Goal: Task Accomplishment & Management: Manage account settings

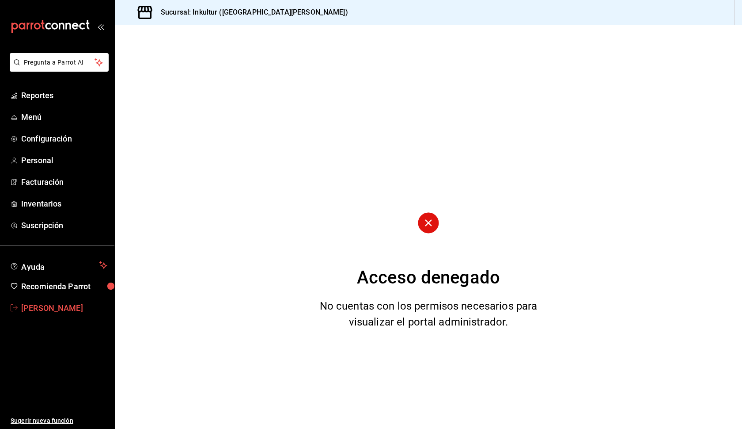
click at [65, 311] on span "[PERSON_NAME]" at bounding box center [64, 308] width 86 height 12
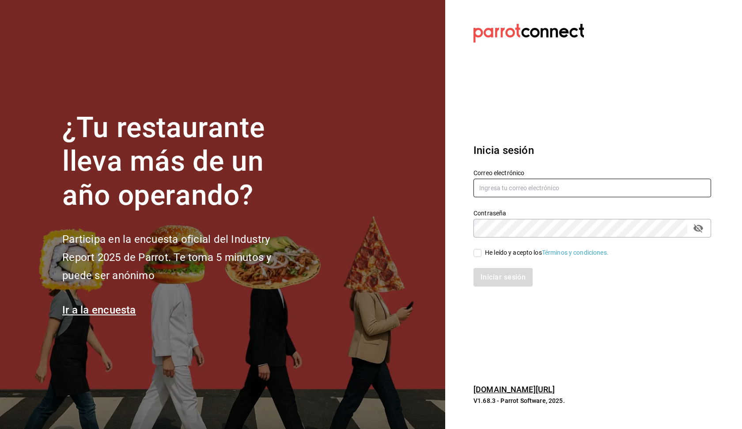
type input "debflores.documental@hotmail.com"
click at [476, 253] on input "He leído y acepto los Términos y condiciones." at bounding box center [478, 253] width 8 height 8
checkbox input "true"
click at [491, 275] on button "Iniciar sesión" at bounding box center [504, 277] width 60 height 19
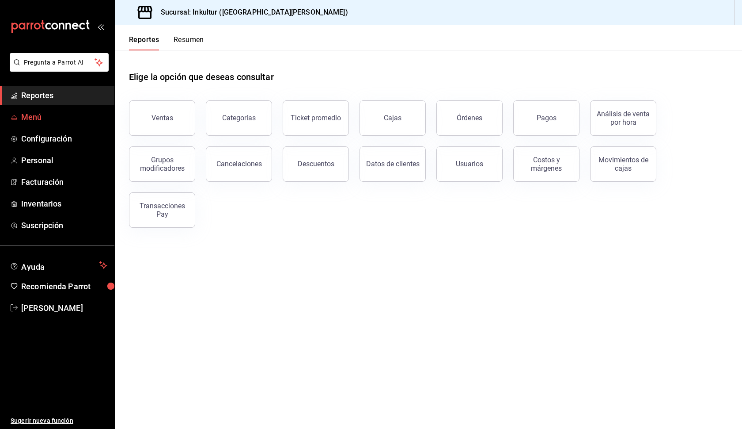
click at [53, 117] on span "Menú" at bounding box center [64, 117] width 86 height 12
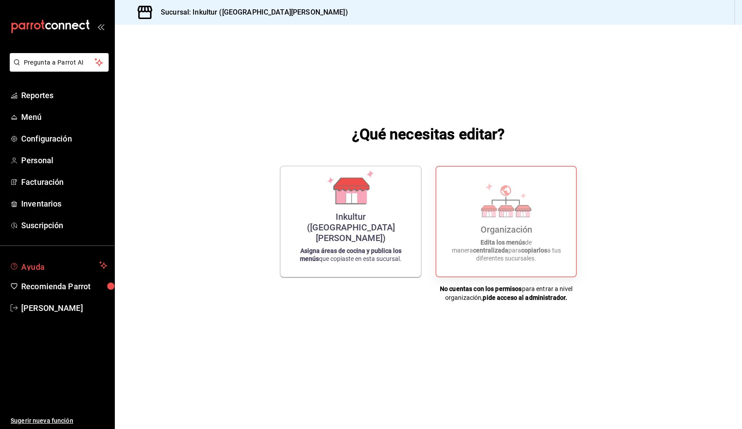
click at [75, 266] on span "Ayuda" at bounding box center [58, 265] width 75 height 11
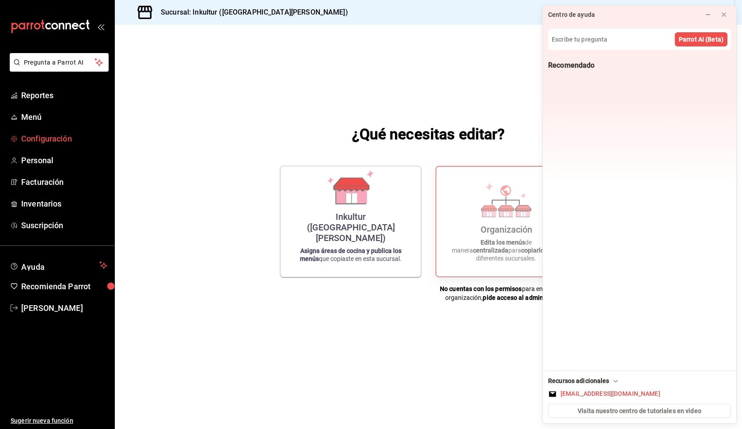
click at [61, 140] on span "Configuración" at bounding box center [64, 139] width 86 height 12
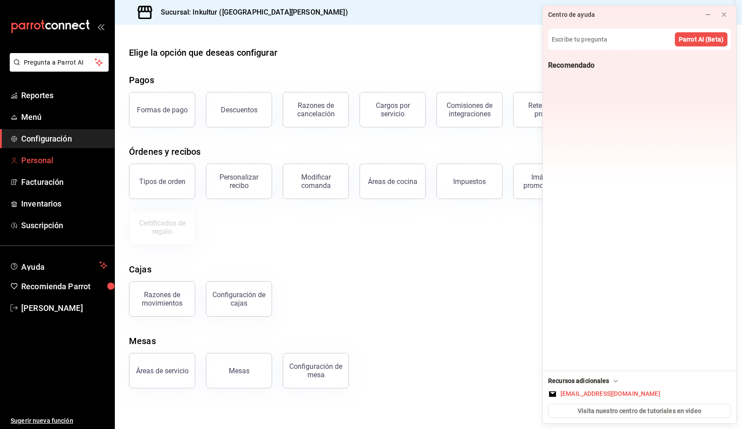
click at [57, 161] on span "Personal" at bounding box center [64, 160] width 86 height 12
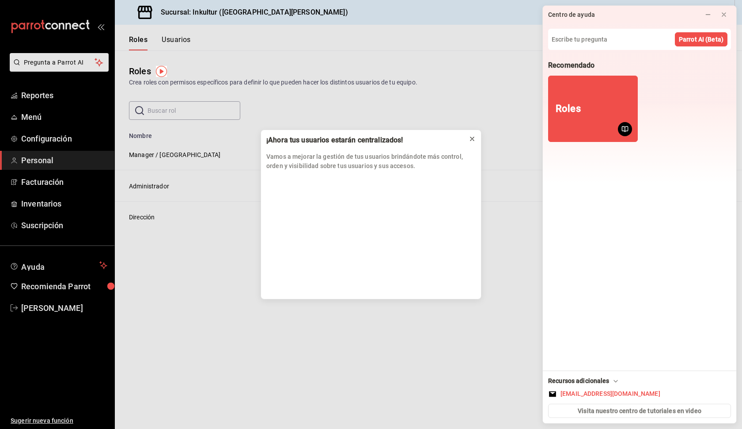
click at [472, 140] on icon at bounding box center [472, 138] width 7 height 7
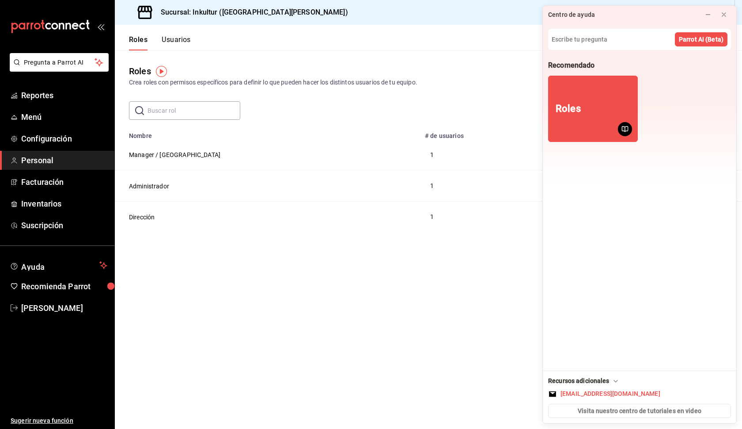
click at [496, 258] on main "Roles Crea roles con permisos específicos para definir lo que pueden hacer los …" at bounding box center [428, 239] width 627 height 378
click at [321, 185] on td "Administrador" at bounding box center [267, 185] width 305 height 31
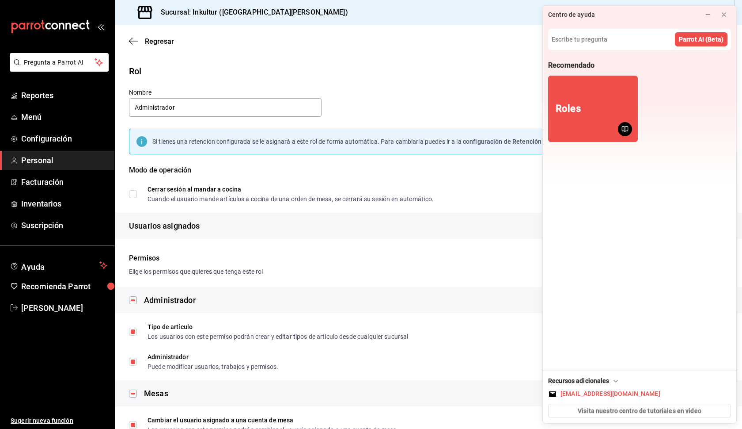
click at [133, 46] on div "Regresar Guardar" at bounding box center [428, 41] width 627 height 33
click at [135, 42] on icon "button" at bounding box center [133, 41] width 9 height 8
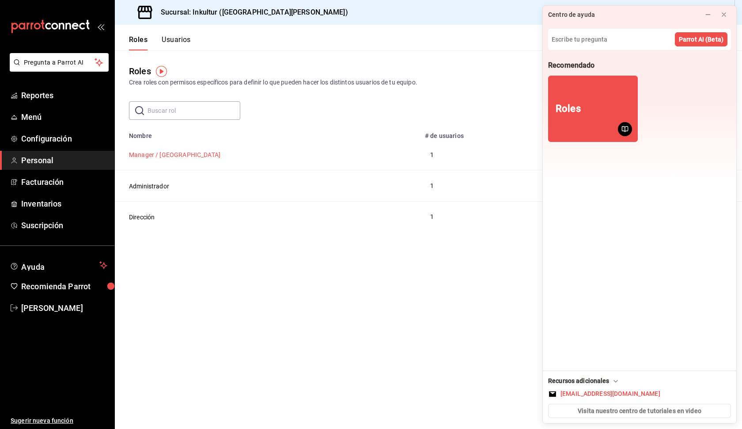
click at [160, 157] on button "Manager / [GEOGRAPHIC_DATA]" at bounding box center [174, 154] width 91 height 9
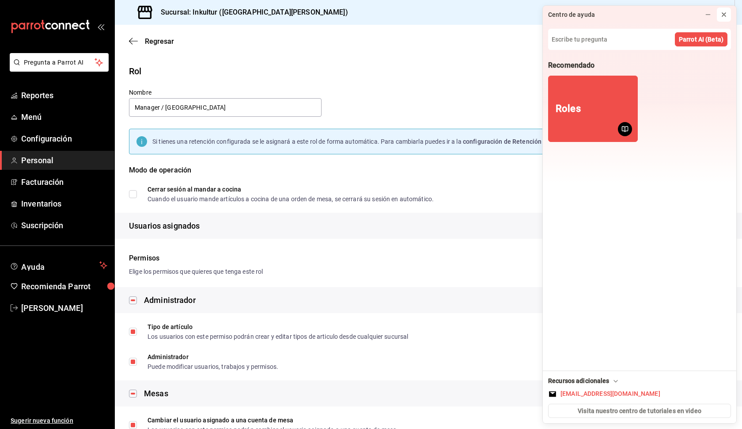
click at [724, 14] on icon at bounding box center [724, 14] width 7 height 7
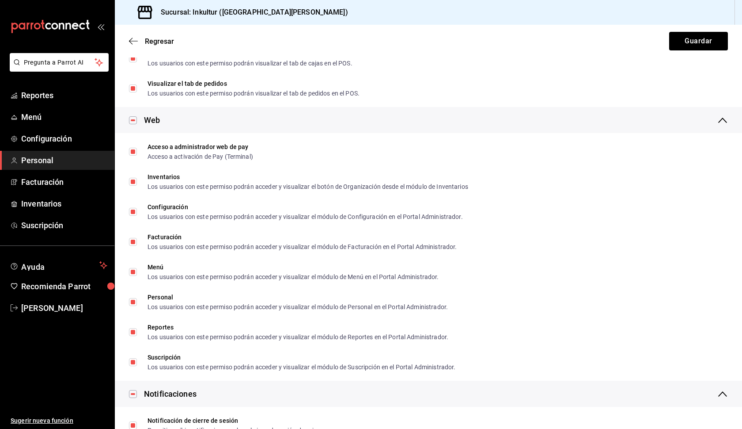
scroll to position [517, 0]
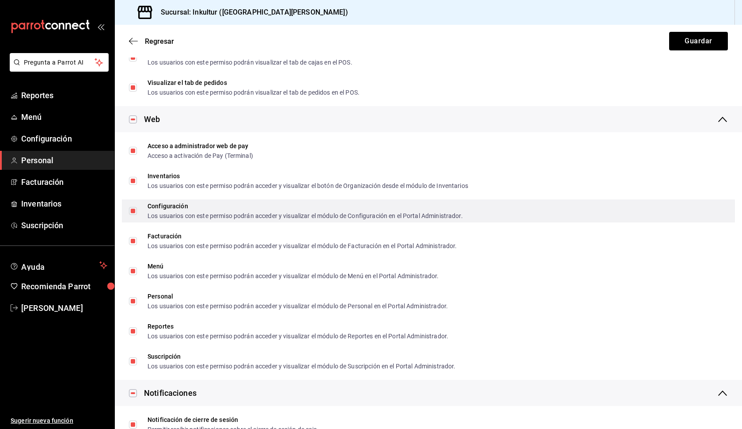
click at [130, 209] on input "Configuración Los usuarios con este permiso podrán acceder y visualizar el módu…" at bounding box center [133, 211] width 8 height 8
checkbox input "false"
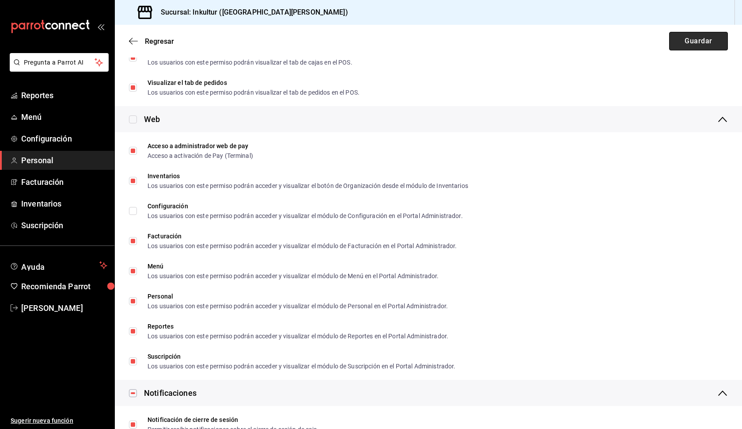
click at [690, 43] on button "Guardar" at bounding box center [698, 41] width 59 height 19
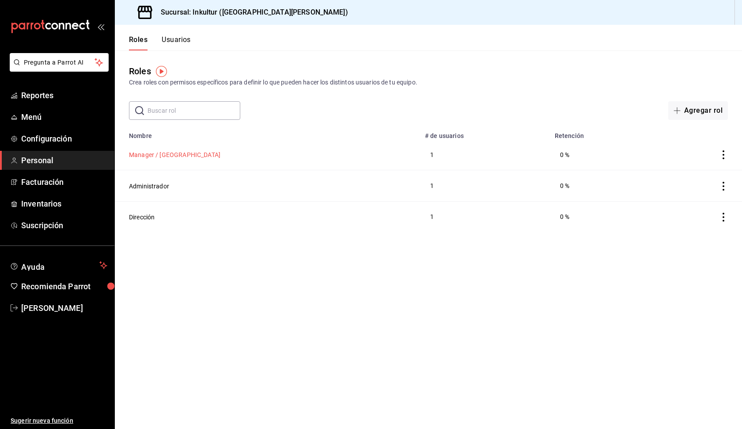
click at [162, 153] on button "Manager / [GEOGRAPHIC_DATA]" at bounding box center [174, 154] width 91 height 9
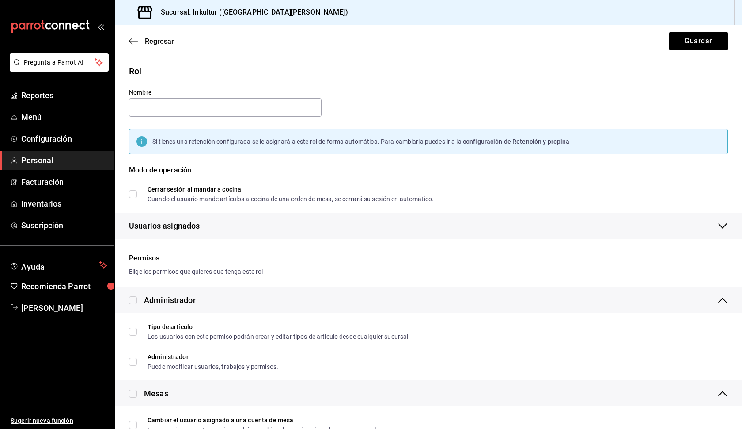
type input "Manager / [GEOGRAPHIC_DATA]"
checkbox input "true"
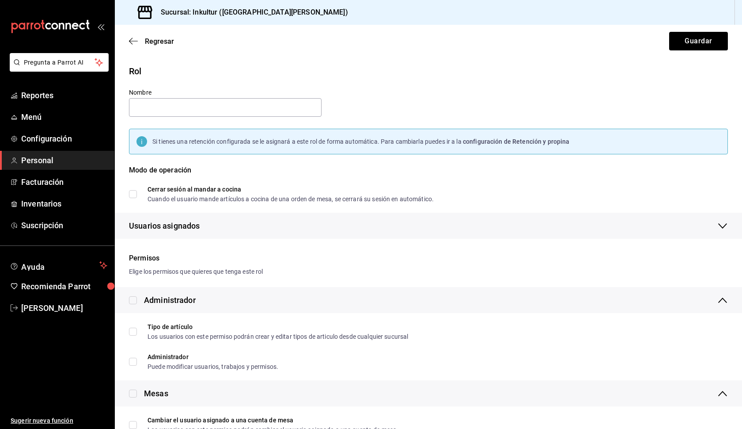
checkbox input "true"
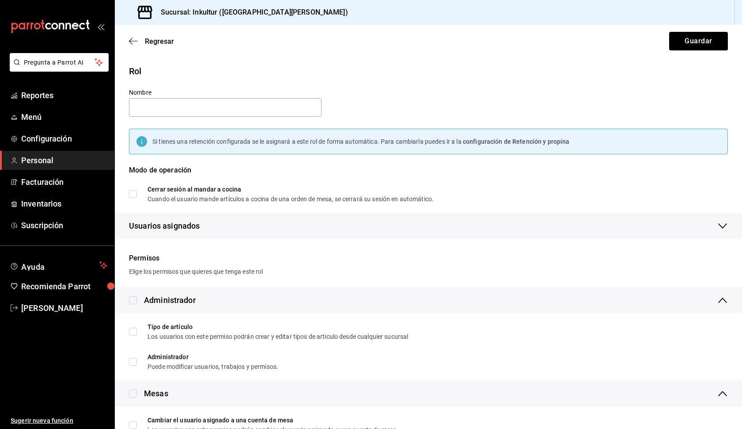
checkbox input "true"
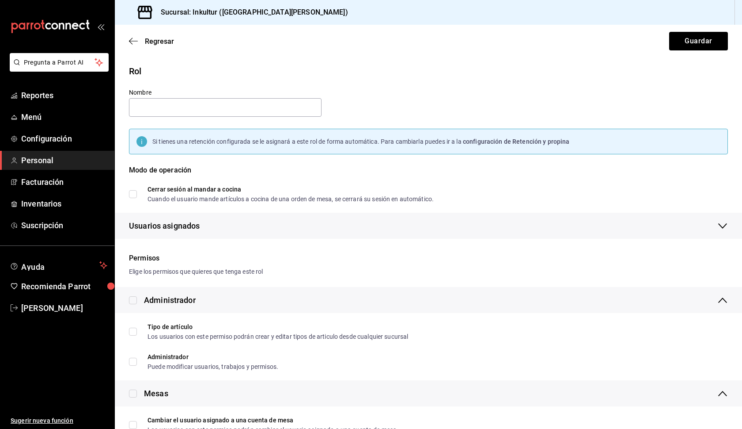
checkbox input "true"
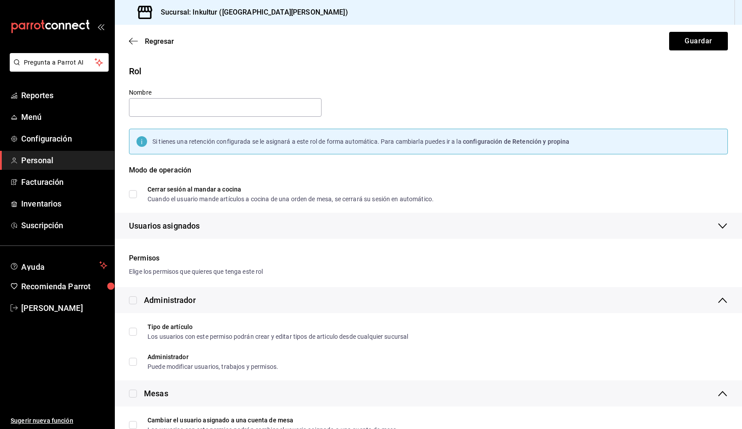
checkbox input "true"
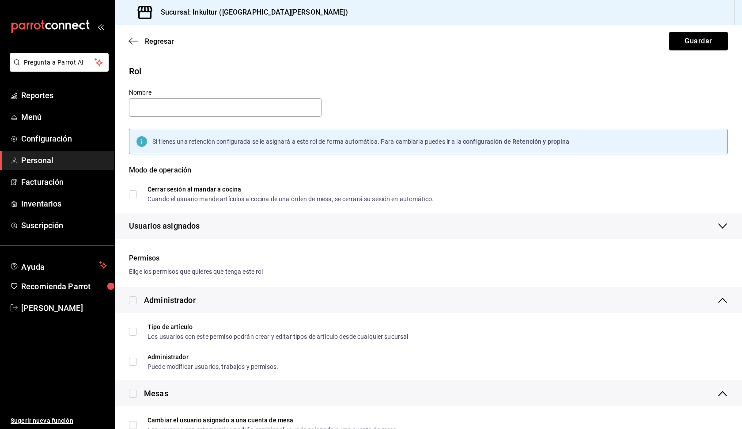
checkbox input "true"
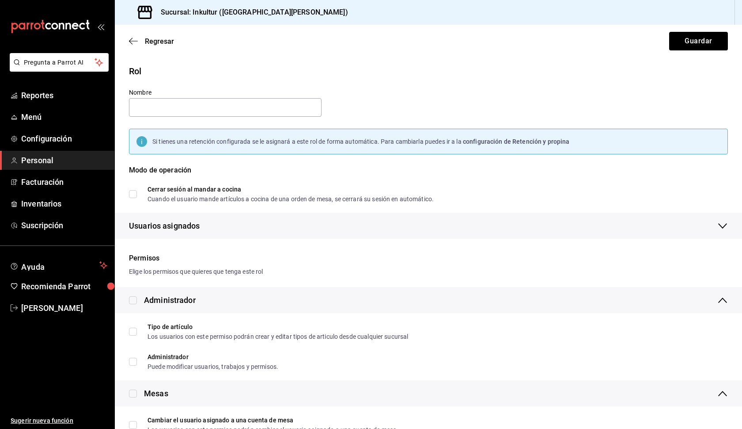
checkbox input "true"
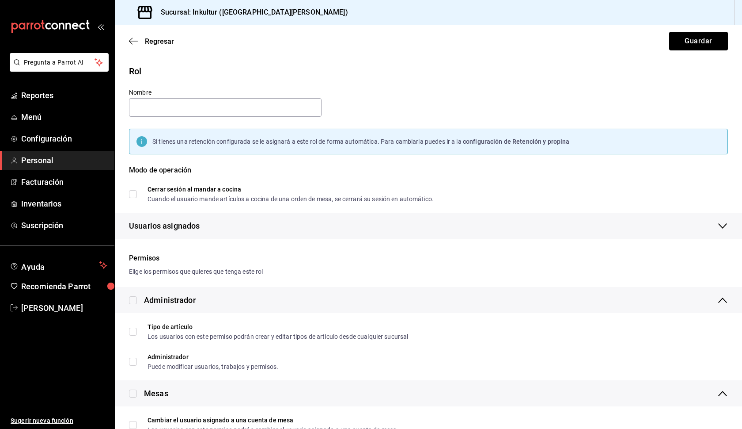
checkbox input "true"
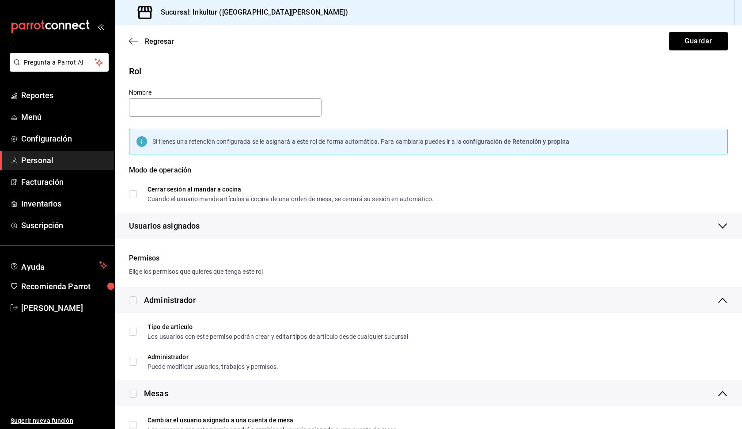
checkbox input "true"
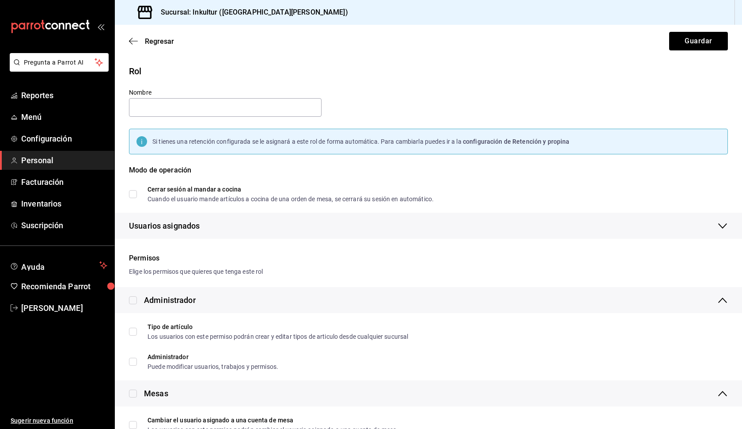
checkbox input "true"
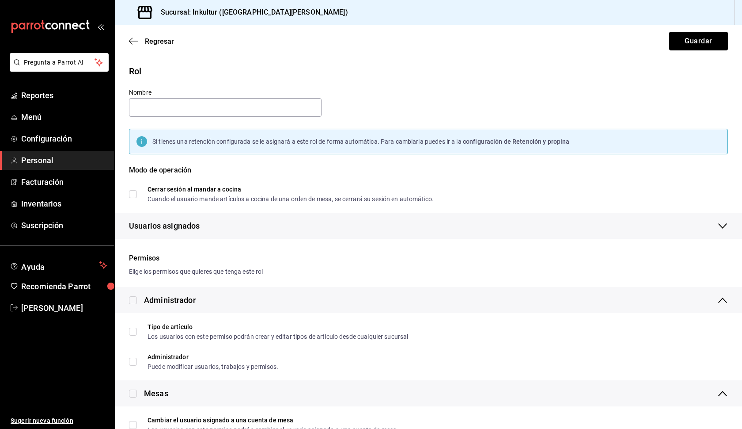
checkbox input "true"
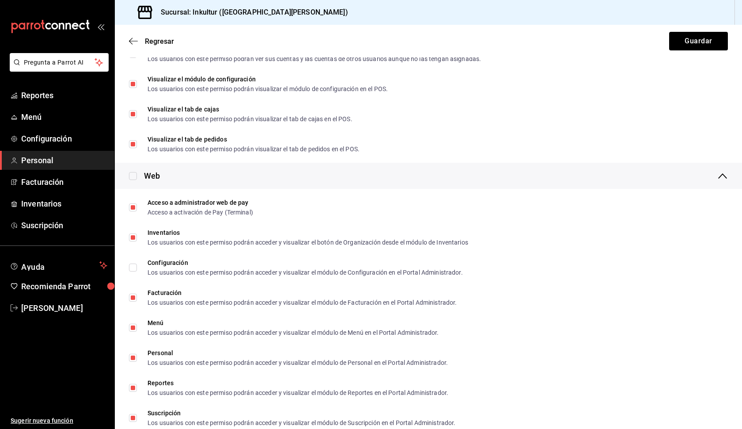
scroll to position [461, 0]
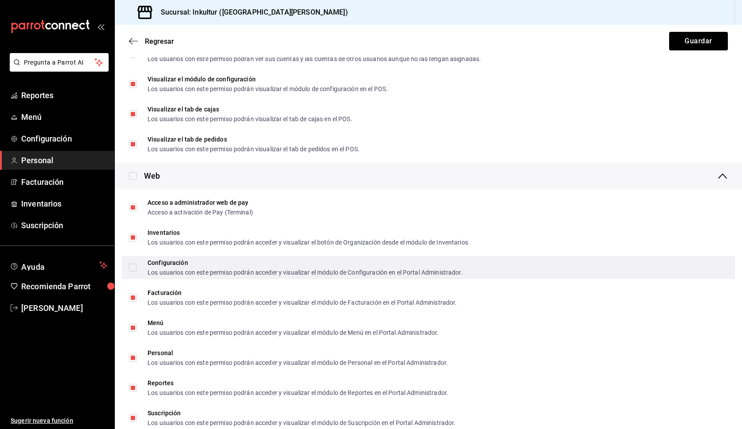
click at [128, 268] on div "Configuración Los usuarios con este permiso podrán acceder y visualizar el módu…" at bounding box center [428, 267] width 613 height 23
checkbox input "true"
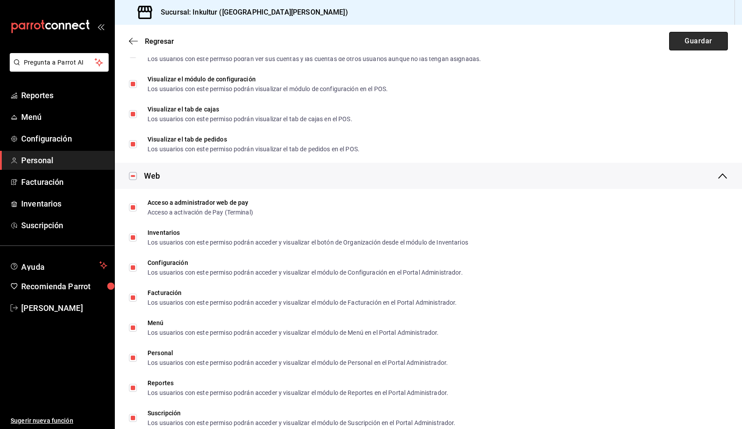
click at [704, 43] on button "Guardar" at bounding box center [698, 41] width 59 height 19
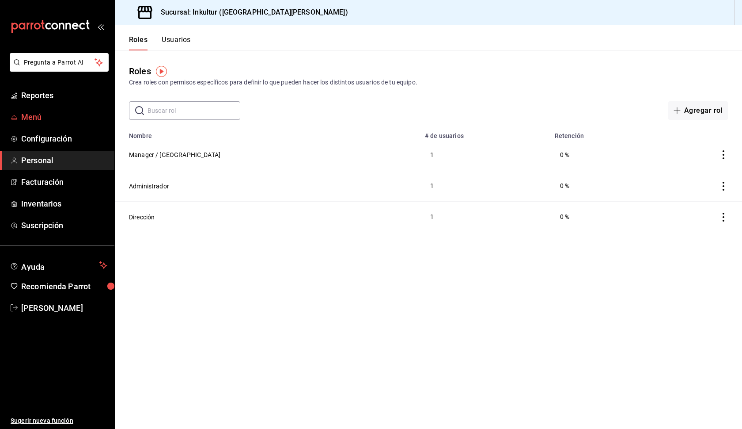
click at [44, 117] on span "Menú" at bounding box center [64, 117] width 86 height 12
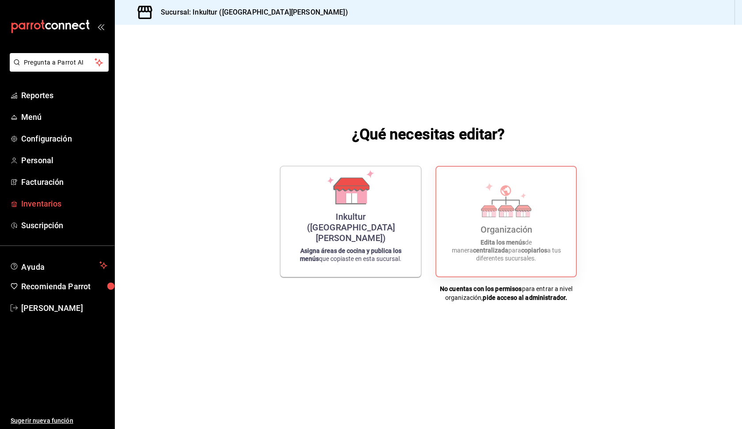
click at [42, 204] on span "Inventarios" at bounding box center [64, 203] width 86 height 12
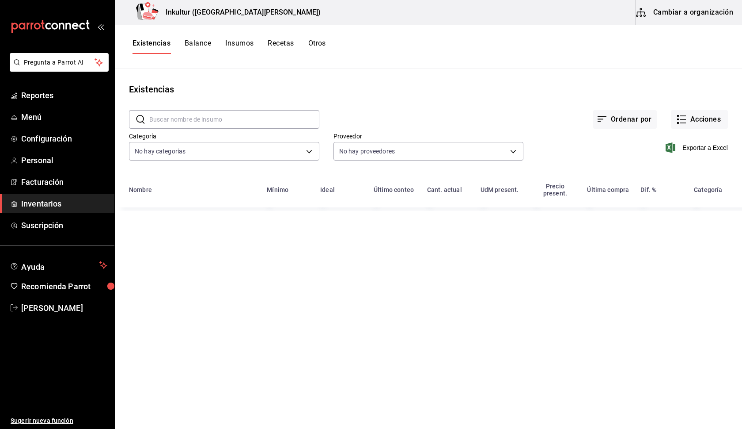
click at [690, 13] on button "Cambiar a organización" at bounding box center [685, 12] width 99 height 25
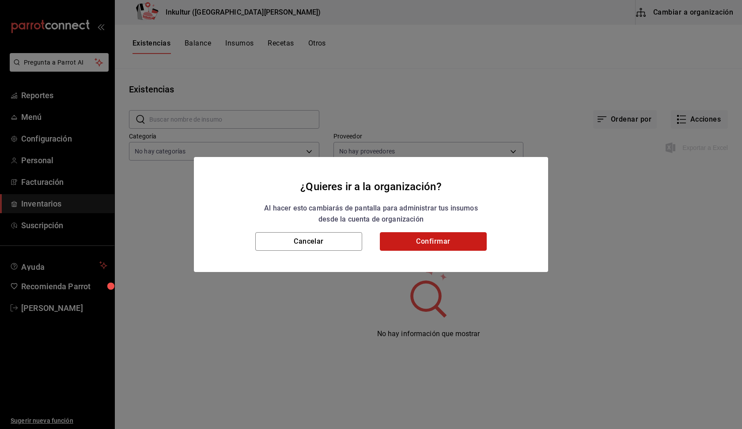
click at [468, 236] on button "Confirmar" at bounding box center [433, 241] width 107 height 19
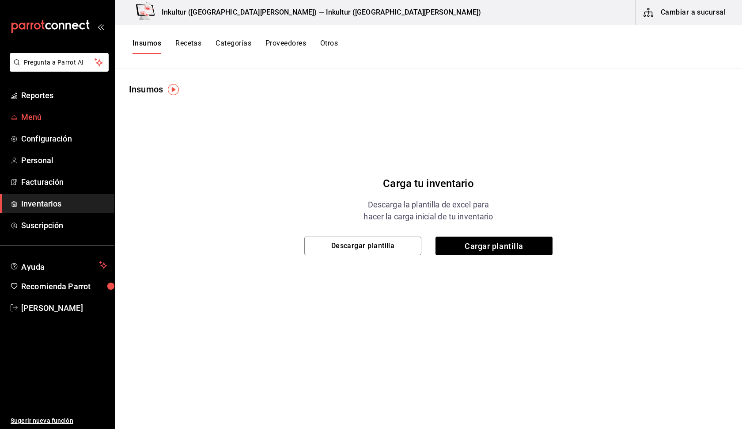
click at [49, 119] on span "Menú" at bounding box center [64, 117] width 86 height 12
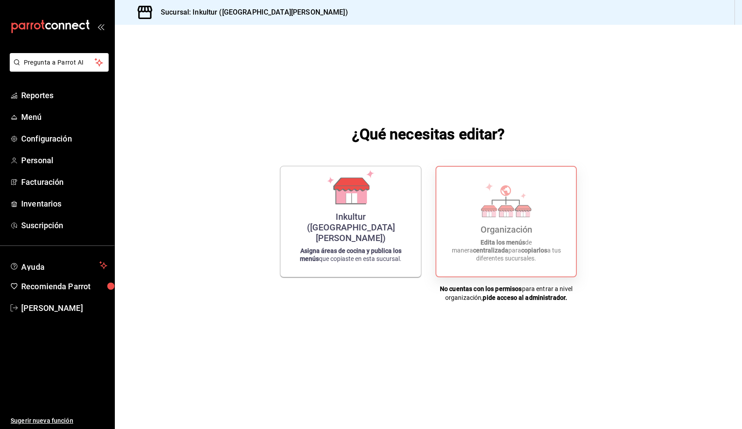
click at [491, 203] on icon at bounding box center [506, 199] width 50 height 34
click at [519, 228] on div "Organización Edita los menús de manera centralizada para copiarlos a tus difere…" at bounding box center [506, 221] width 118 height 95
click at [505, 235] on div "Organización" at bounding box center [507, 229] width 52 height 11
click at [196, 10] on h3 "Sucursal: Inkultur ([GEOGRAPHIC_DATA][PERSON_NAME])" at bounding box center [251, 12] width 194 height 11
click at [59, 141] on span "Configuración" at bounding box center [64, 139] width 86 height 12
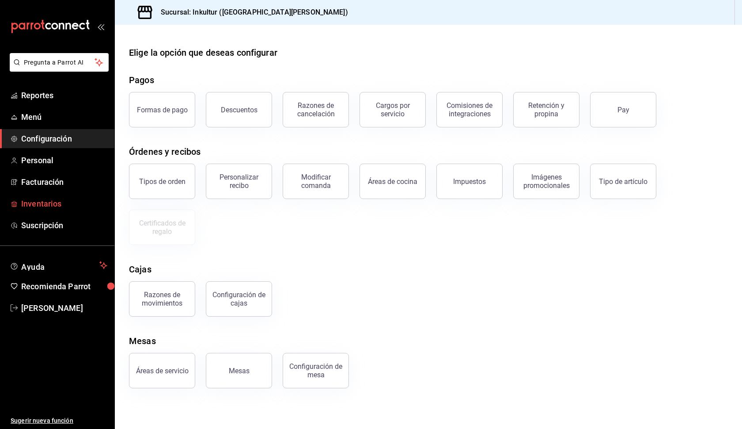
click at [49, 203] on span "Inventarios" at bounding box center [64, 203] width 86 height 12
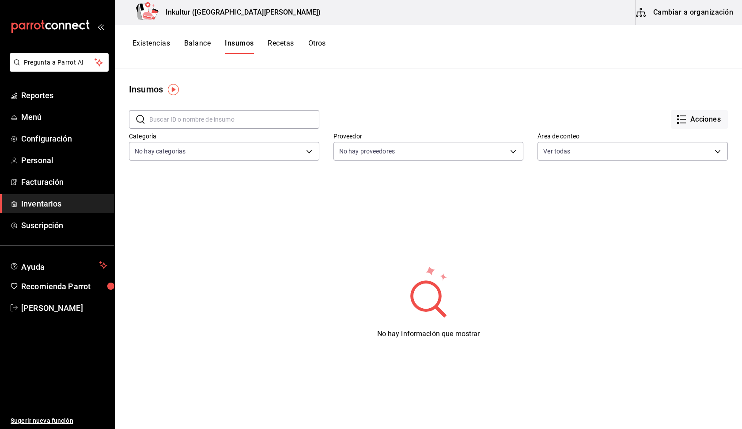
click at [686, 13] on button "Cambiar a organización" at bounding box center [685, 12] width 99 height 25
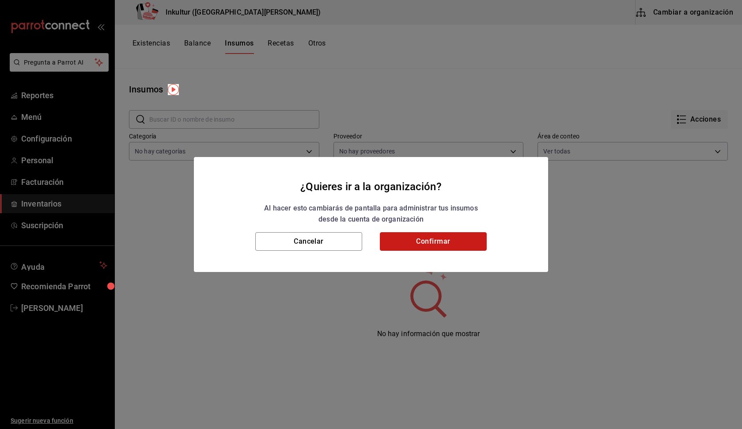
click at [458, 245] on button "Confirmar" at bounding box center [433, 241] width 107 height 19
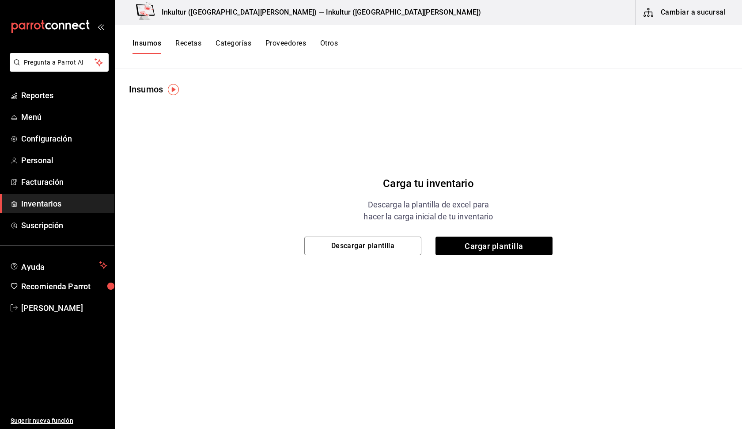
click at [279, 43] on button "Proveedores" at bounding box center [286, 46] width 41 height 15
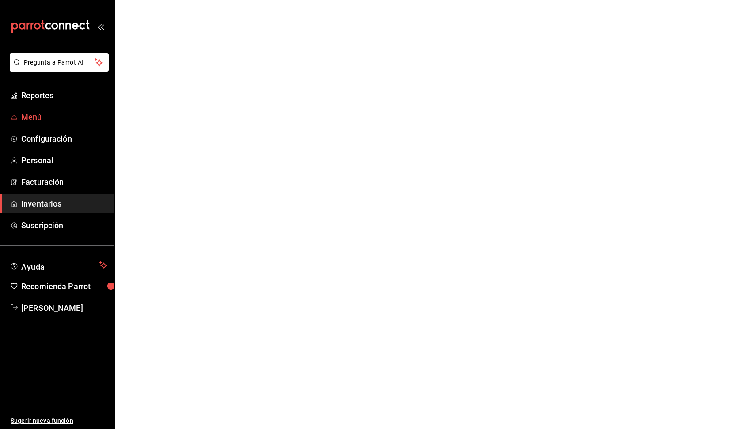
click at [44, 122] on span "Menú" at bounding box center [64, 117] width 86 height 12
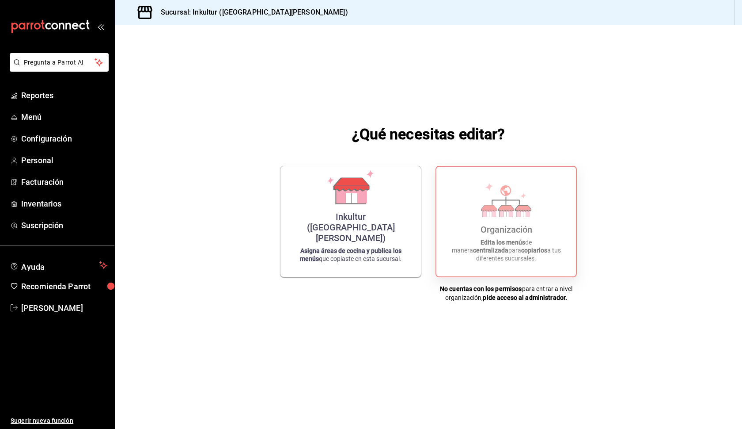
click at [500, 246] on p "Edita los menús de manera centralizada para copiarlos a tus diferentes sucursal…" at bounding box center [506, 250] width 118 height 24
click at [493, 246] on p "Edita los menús de manera centralizada para copiarlos a tus diferentes sucursal…" at bounding box center [506, 250] width 118 height 24
click at [57, 310] on span "[PERSON_NAME]" at bounding box center [64, 308] width 86 height 12
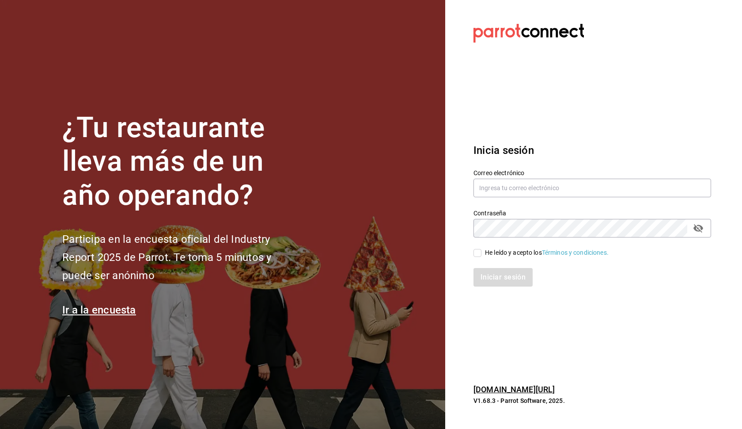
click at [628, 104] on section "Datos incorrectos. Verifica que tu Correo o Contraseña estén bien escritos. Ini…" at bounding box center [588, 214] width 287 height 429
click at [586, 69] on section "Datos incorrectos. Verifica que tu Correo o Contraseña estén bien escritos. Ini…" at bounding box center [588, 214] width 287 height 429
